Goal: Transaction & Acquisition: Purchase product/service

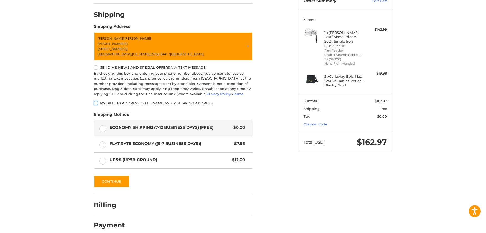
scroll to position [66, 0]
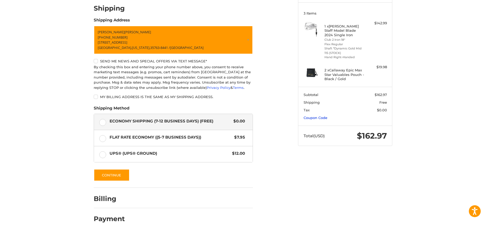
click at [316, 115] on link "Coupon Code" at bounding box center [316, 117] width 24 height 4
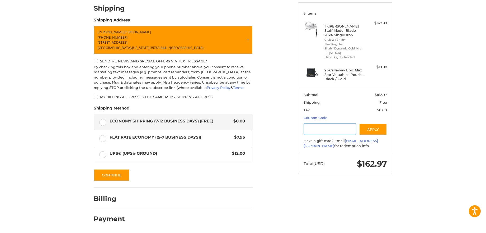
click at [323, 124] on input "Gift Certificate or Coupon Code" at bounding box center [330, 129] width 53 height 12
paste input "*********"
type input "*********"
click at [367, 124] on button "Apply" at bounding box center [373, 129] width 28 height 12
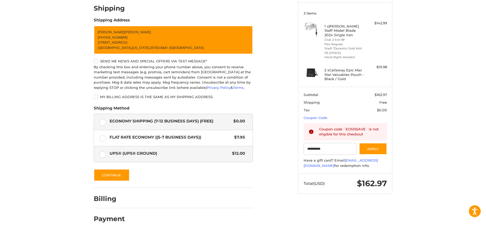
click at [103, 154] on label "UPS® (UPS® Ground) $12.00" at bounding box center [173, 154] width 159 height 16
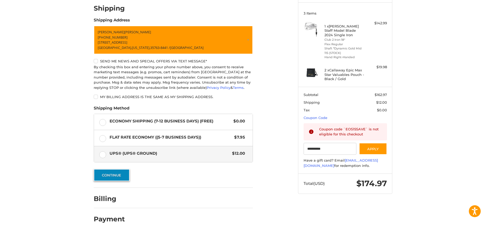
click at [116, 177] on button "Continue" at bounding box center [112, 175] width 36 height 12
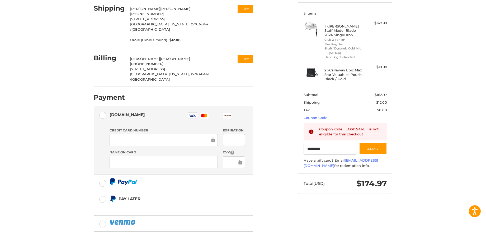
click at [150, 137] on iframe at bounding box center [161, 140] width 97 height 6
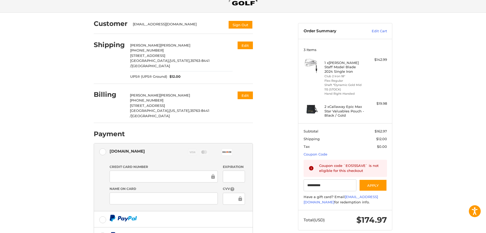
scroll to position [8, 0]
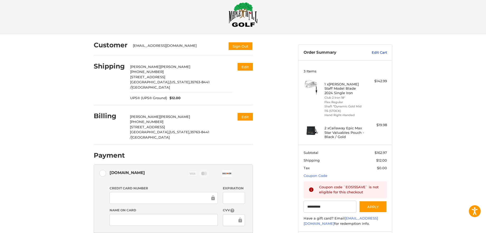
click at [377, 52] on link "Edit Cart" at bounding box center [374, 52] width 27 height 5
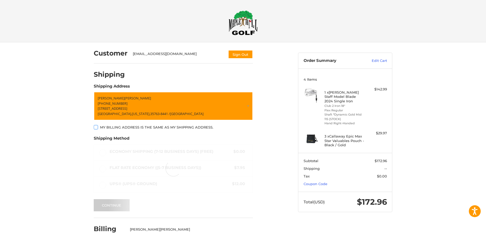
scroll to position [17, 0]
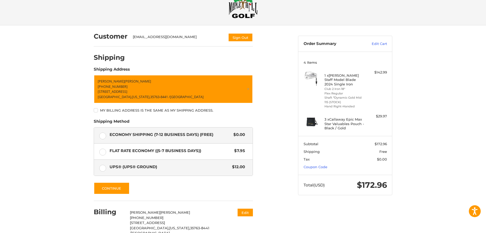
click at [101, 166] on label "UPS® (UPS® Ground) $12.00" at bounding box center [173, 168] width 159 height 16
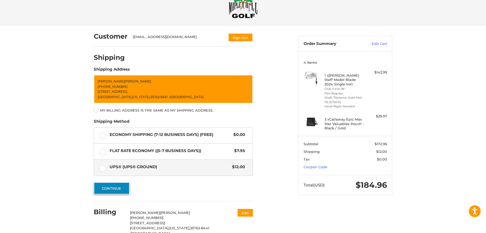
click at [120, 192] on button "Continue" at bounding box center [112, 188] width 36 height 12
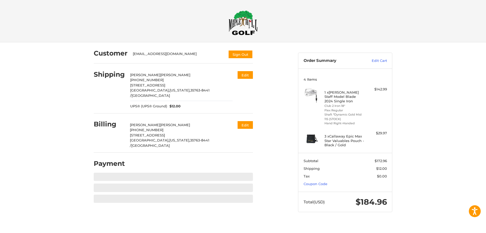
scroll to position [0, 0]
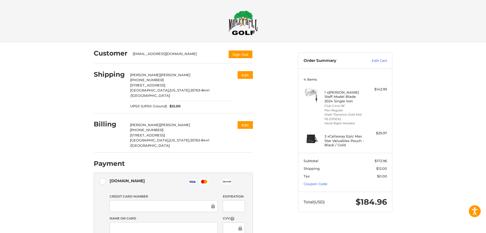
click at [69, 161] on div "Customer [EMAIL_ADDRESS][DOMAIN_NAME] Sign Out Shipping [PERSON_NAME] [PHONE_NU…" at bounding box center [243, 186] width 486 height 288
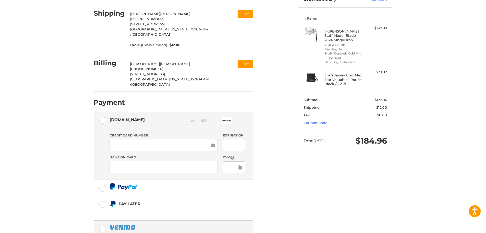
scroll to position [87, 0]
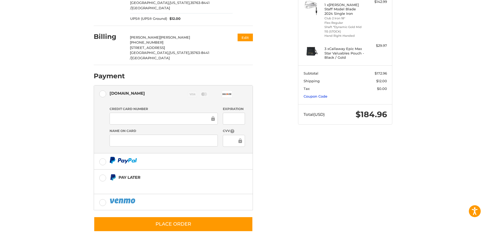
click at [314, 94] on link "Coupon Code" at bounding box center [316, 96] width 24 height 4
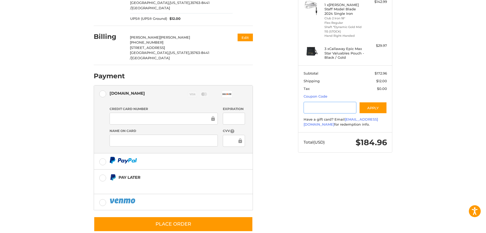
click at [317, 102] on input "Gift Certificate or Coupon Code" at bounding box center [330, 108] width 53 height 12
paste input "*********"
type input "*********"
click at [367, 105] on button "Apply" at bounding box center [373, 108] width 28 height 12
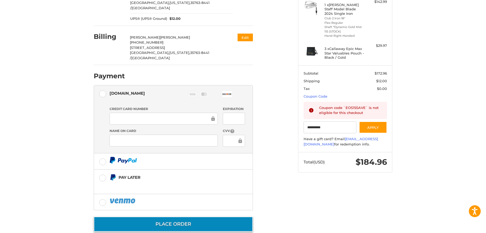
click at [172, 216] on button "Place Order" at bounding box center [173, 223] width 159 height 15
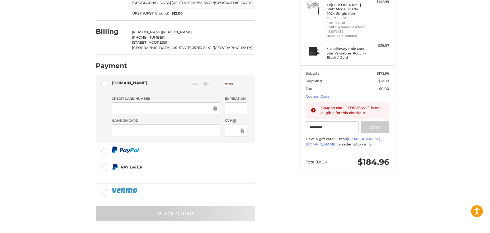
scroll to position [0, 0]
